Goal: Task Accomplishment & Management: Manage account settings

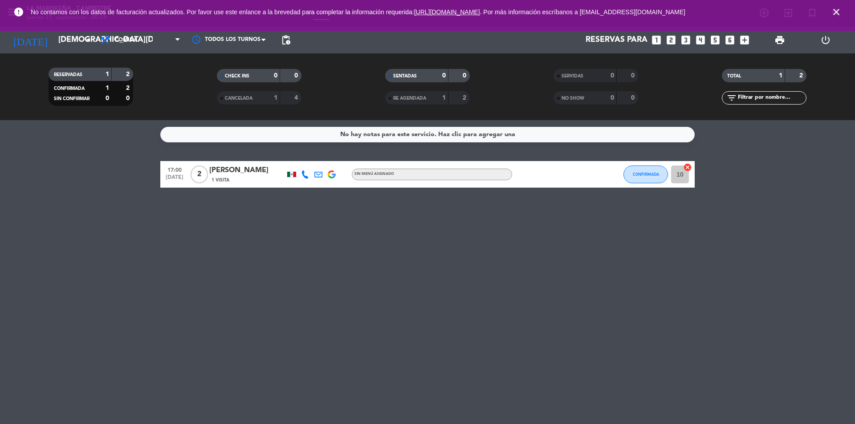
click at [560, 332] on div "No hay notas para este servicio. Haz clic para agregar una 17:00 [DATE] 2 [PERS…" at bounding box center [427, 272] width 855 height 304
click at [834, 12] on icon "close" at bounding box center [836, 12] width 11 height 11
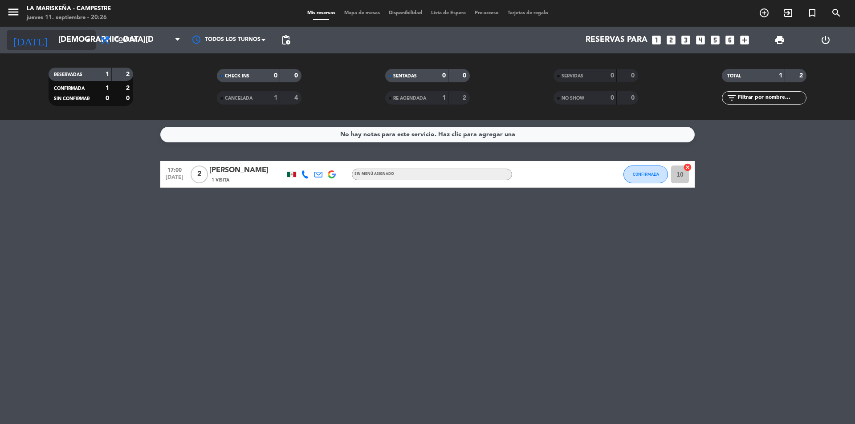
click at [54, 41] on input "[DEMOGRAPHIC_DATA][DATE]" at bounding box center [105, 40] width 103 height 18
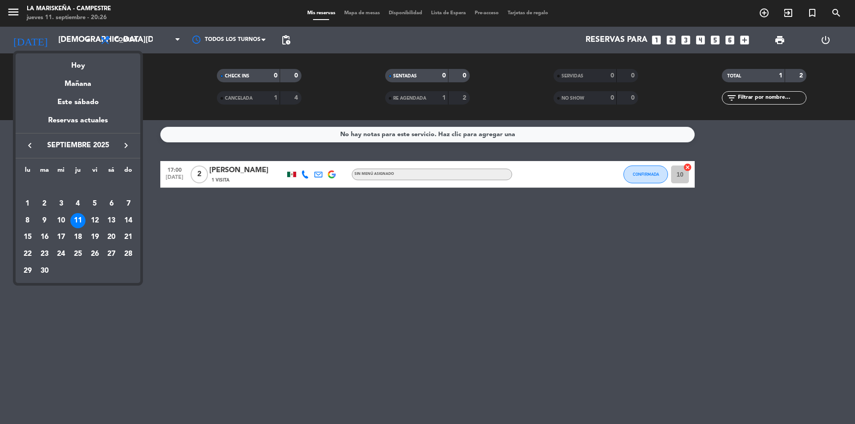
click at [74, 44] on div at bounding box center [427, 212] width 855 height 424
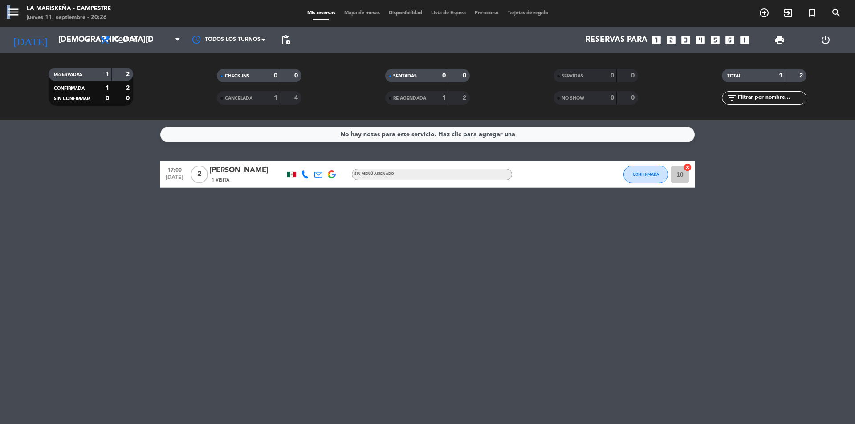
drag, startPoint x: 7, startPoint y: 2, endPoint x: 11, endPoint y: 6, distance: 5.4
click at [9, 6] on div "menu La Mariskeña - Campestre [DATE] 11. septiembre - 20:26 Mis reservas Mapa d…" at bounding box center [427, 13] width 855 height 27
click at [11, 6] on icon "menu" at bounding box center [13, 11] width 13 height 13
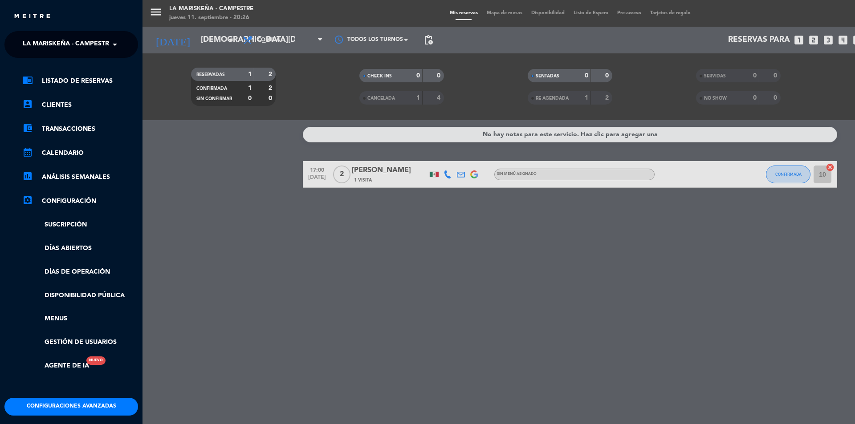
click at [113, 48] on span at bounding box center [117, 44] width 15 height 19
click at [90, 70] on span "La Mariskeña - Centro Max" at bounding box center [56, 69] width 95 height 10
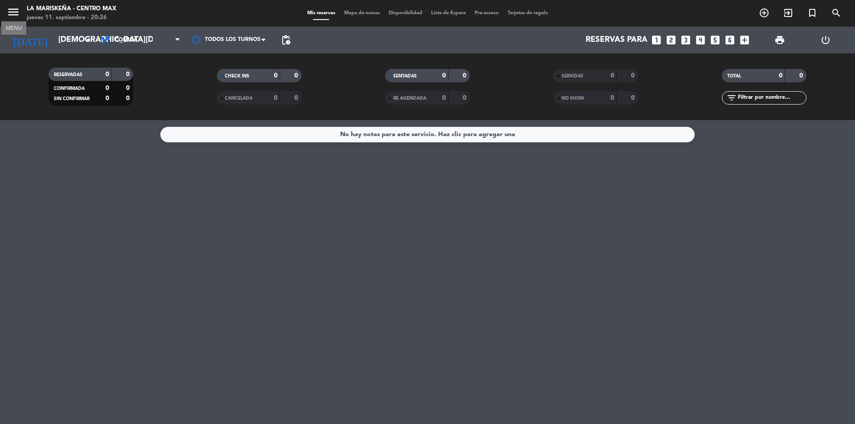
click at [14, 11] on icon "menu" at bounding box center [13, 11] width 13 height 13
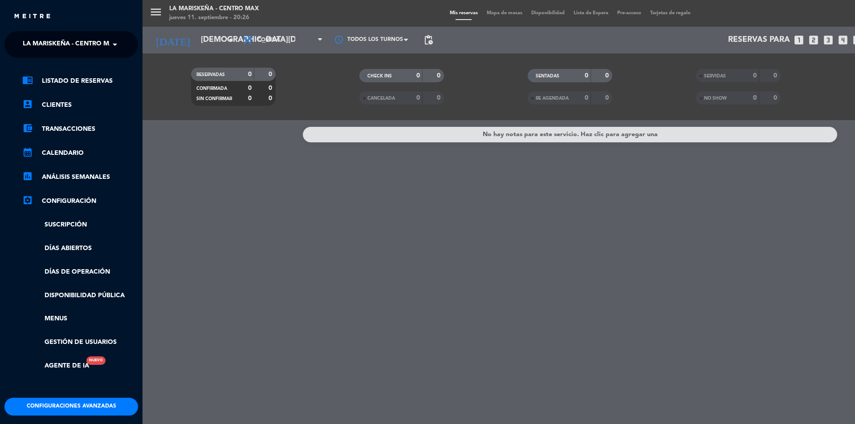
click at [97, 30] on div "close × La Mariskeña - Centro Max × chrome_reader_mode Listado de Reservas acco…" at bounding box center [71, 212] width 142 height 424
click at [105, 41] on span "La Mariskeña - Centro Max" at bounding box center [70, 44] width 95 height 19
click at [92, 82] on span "La Mariskeña - Campestre" at bounding box center [54, 82] width 90 height 10
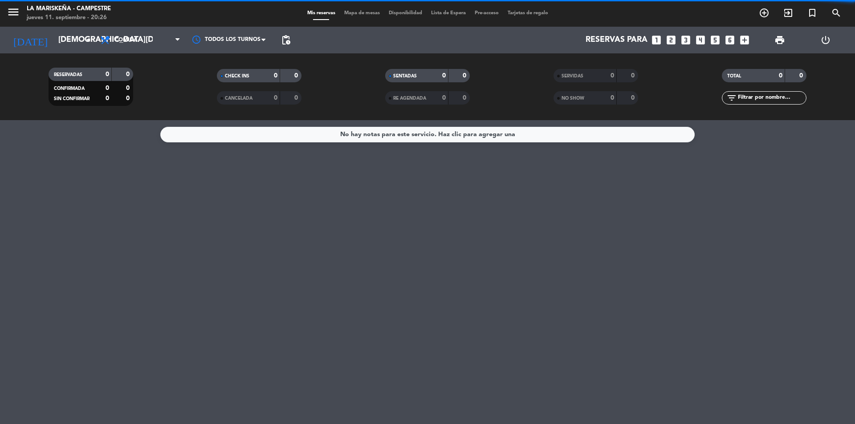
click at [319, 162] on div "menu La Mariskeña - Campestre [DATE] 11. septiembre - 20:26 Mis reservas Mapa d…" at bounding box center [427, 212] width 855 height 424
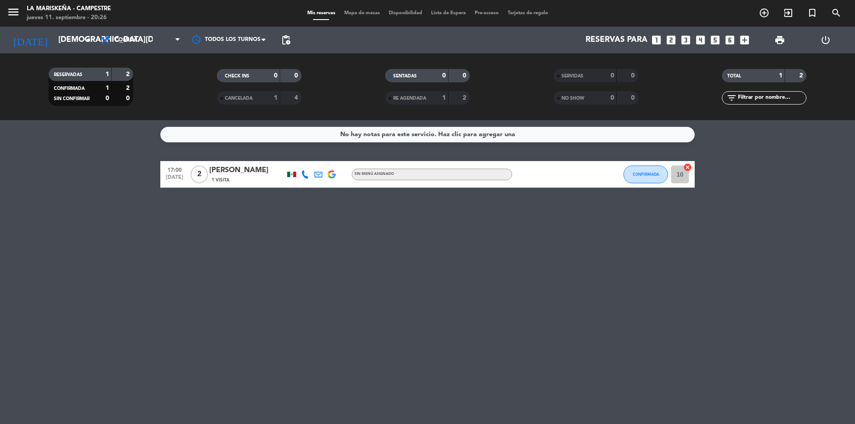
click at [486, 307] on div "No hay notas para este servicio. Haz clic para agregar una 17:00 [DATE] 2 [PERS…" at bounding box center [427, 272] width 855 height 304
